Goal: Task Accomplishment & Management: Use online tool/utility

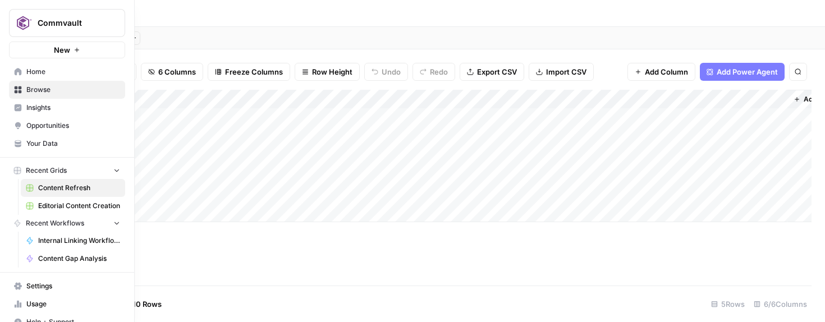
click at [16, 72] on icon at bounding box center [18, 71] width 7 height 7
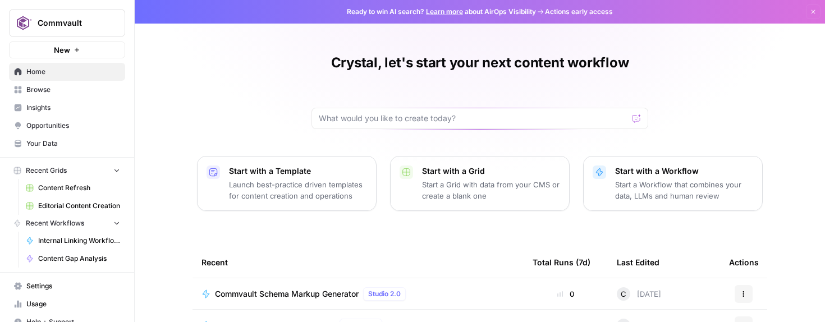
click at [88, 239] on span "Internal Linking Workflow_Blogs" at bounding box center [79, 241] width 82 height 10
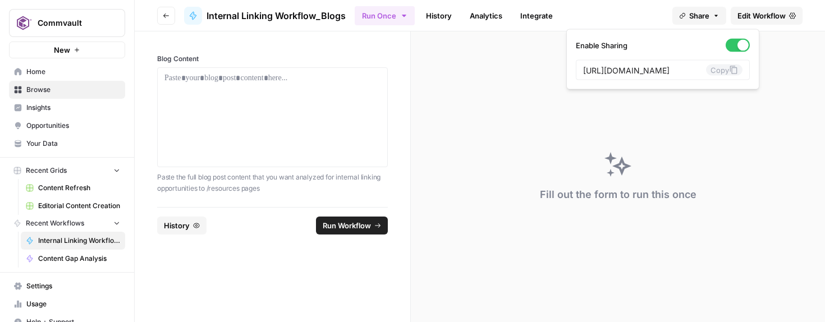
click at [713, 15] on icon "button" at bounding box center [716, 15] width 7 height 7
click at [730, 71] on icon at bounding box center [733, 70] width 7 height 8
